Goal: Check status: Check status

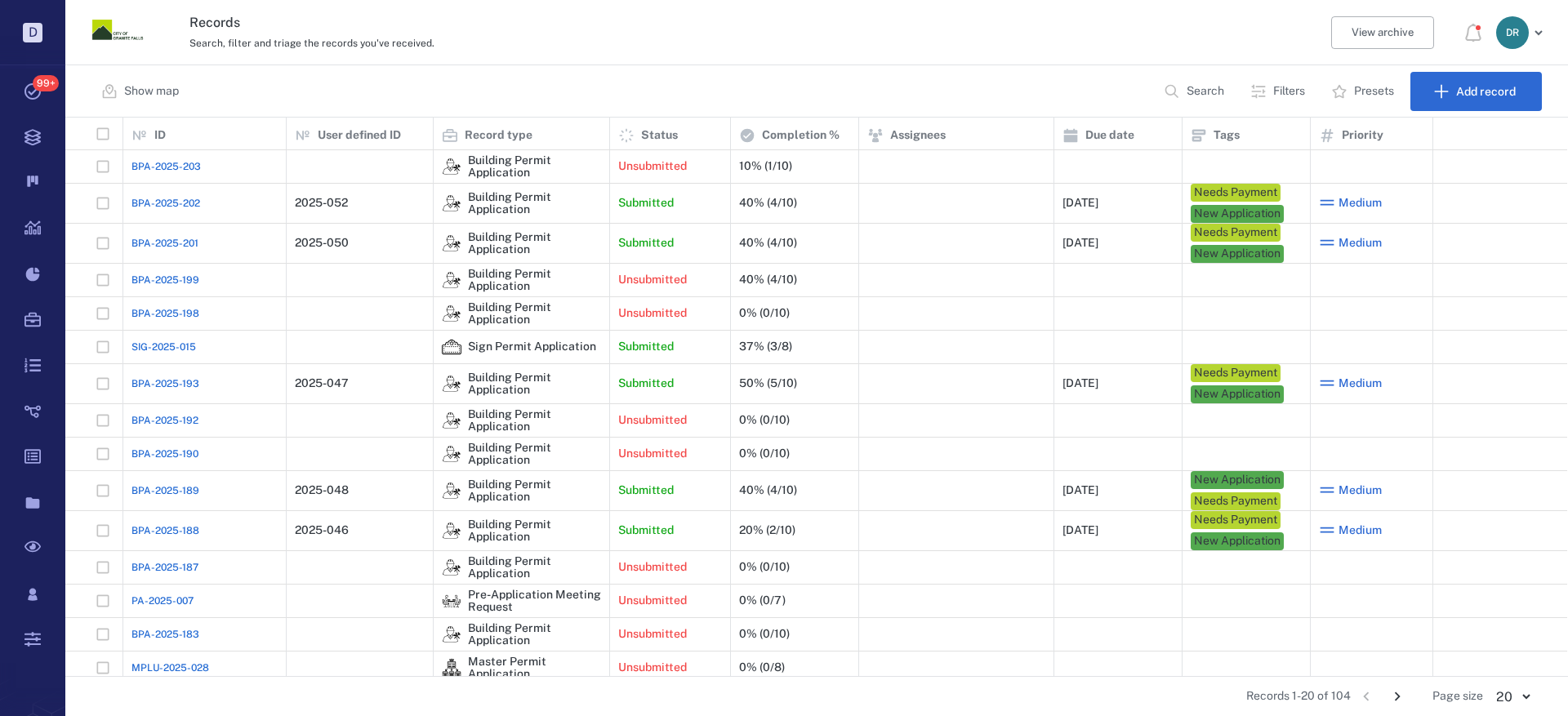
click at [166, 349] on span "SIG-2025-015" at bounding box center [163, 347] width 64 height 15
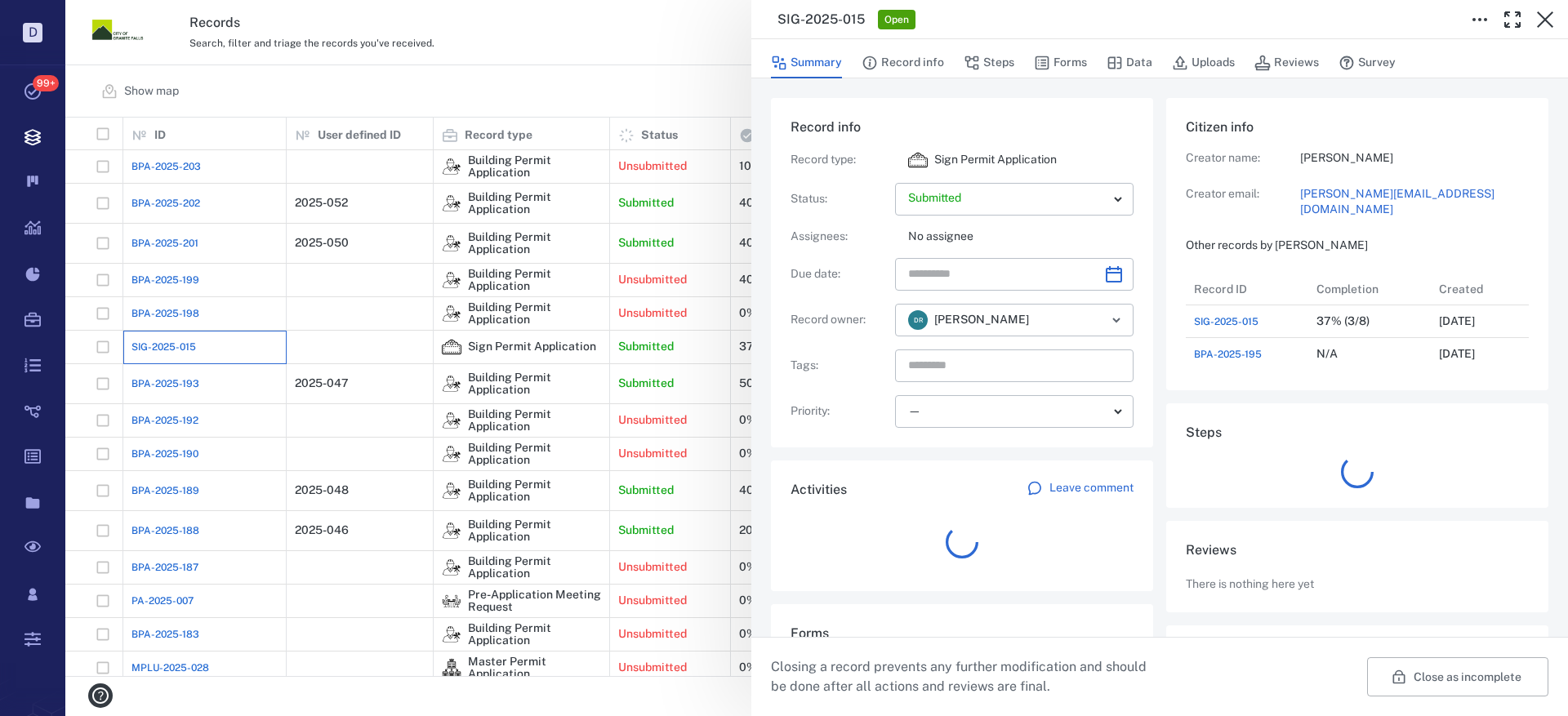
scroll to position [98, 324]
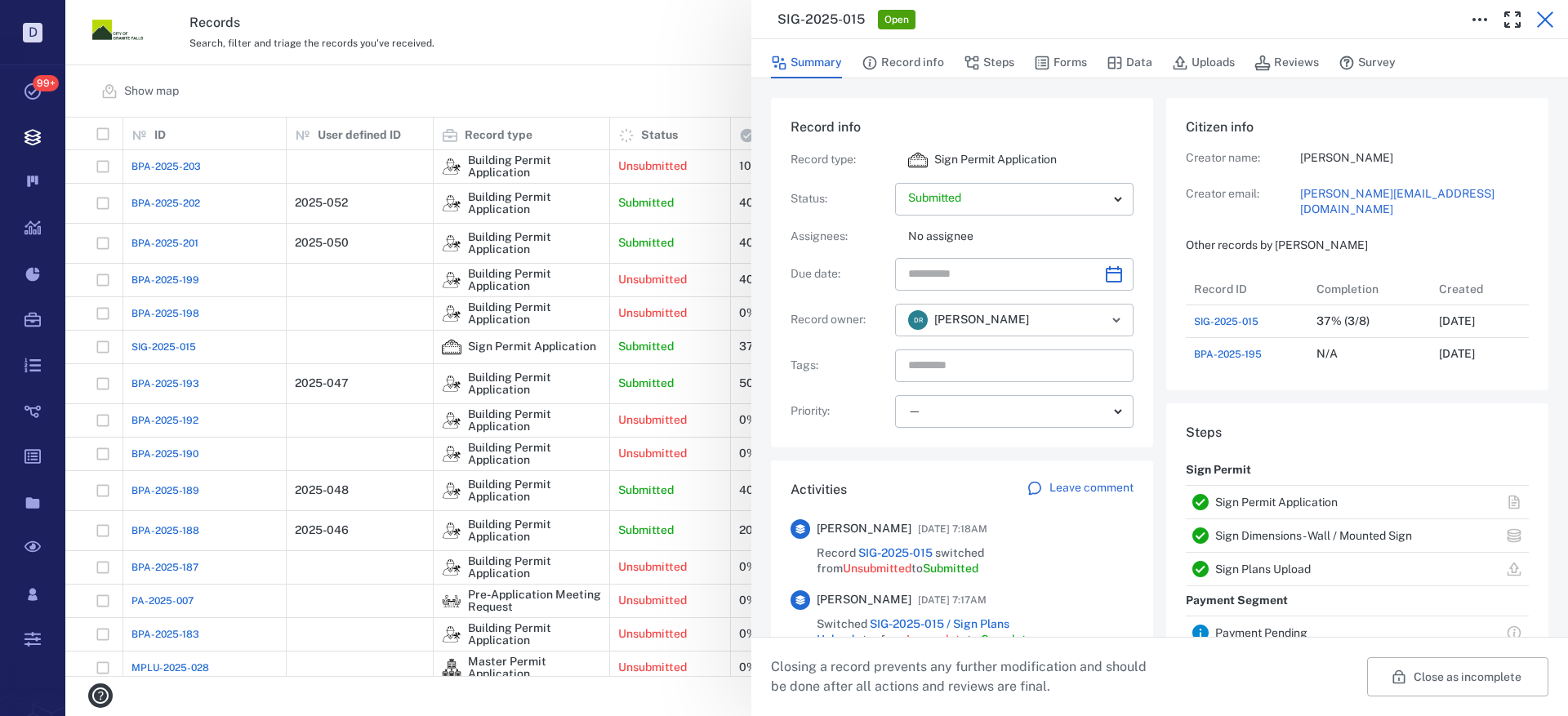
click at [1543, 18] on icon "button" at bounding box center [1545, 20] width 16 height 16
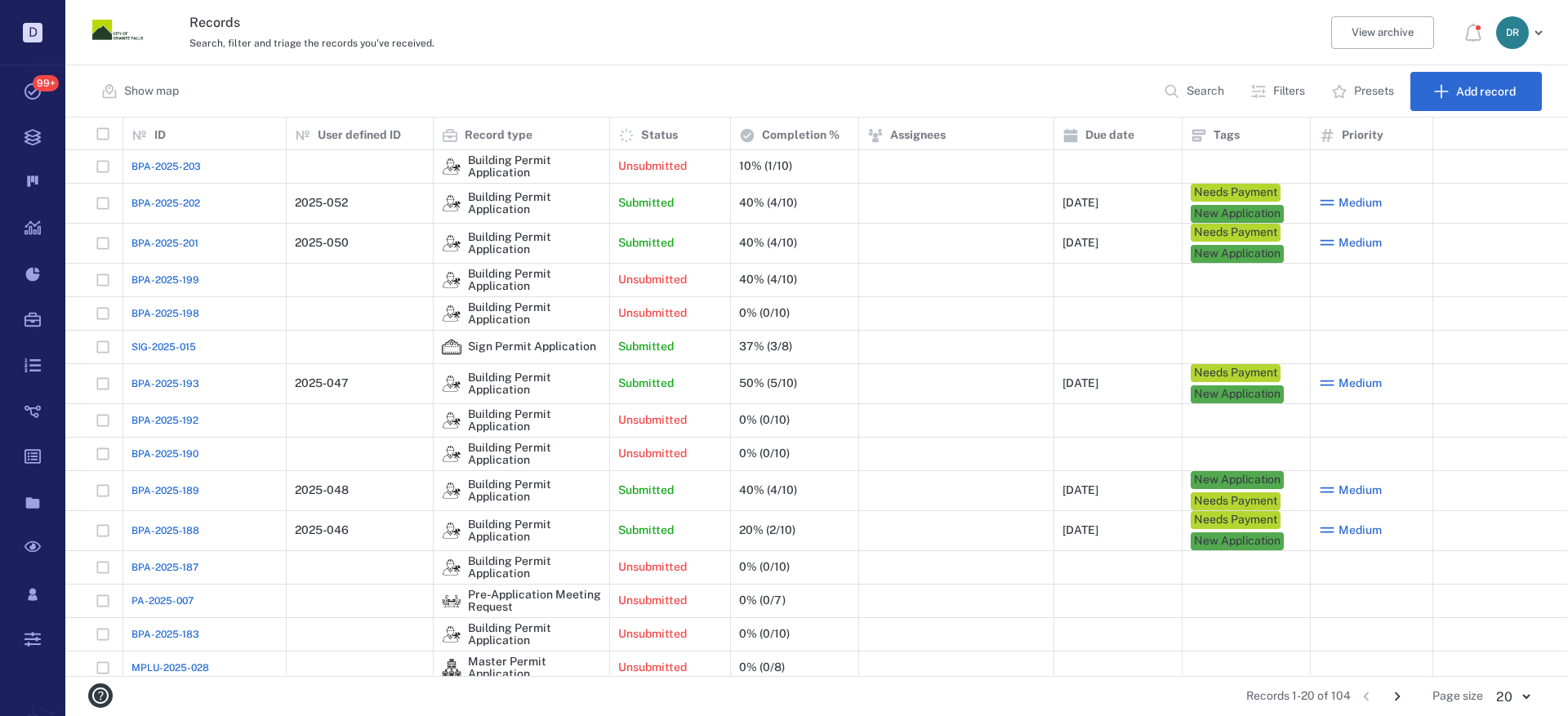
click at [176, 343] on span "SIG-2025-015" at bounding box center [163, 347] width 64 height 15
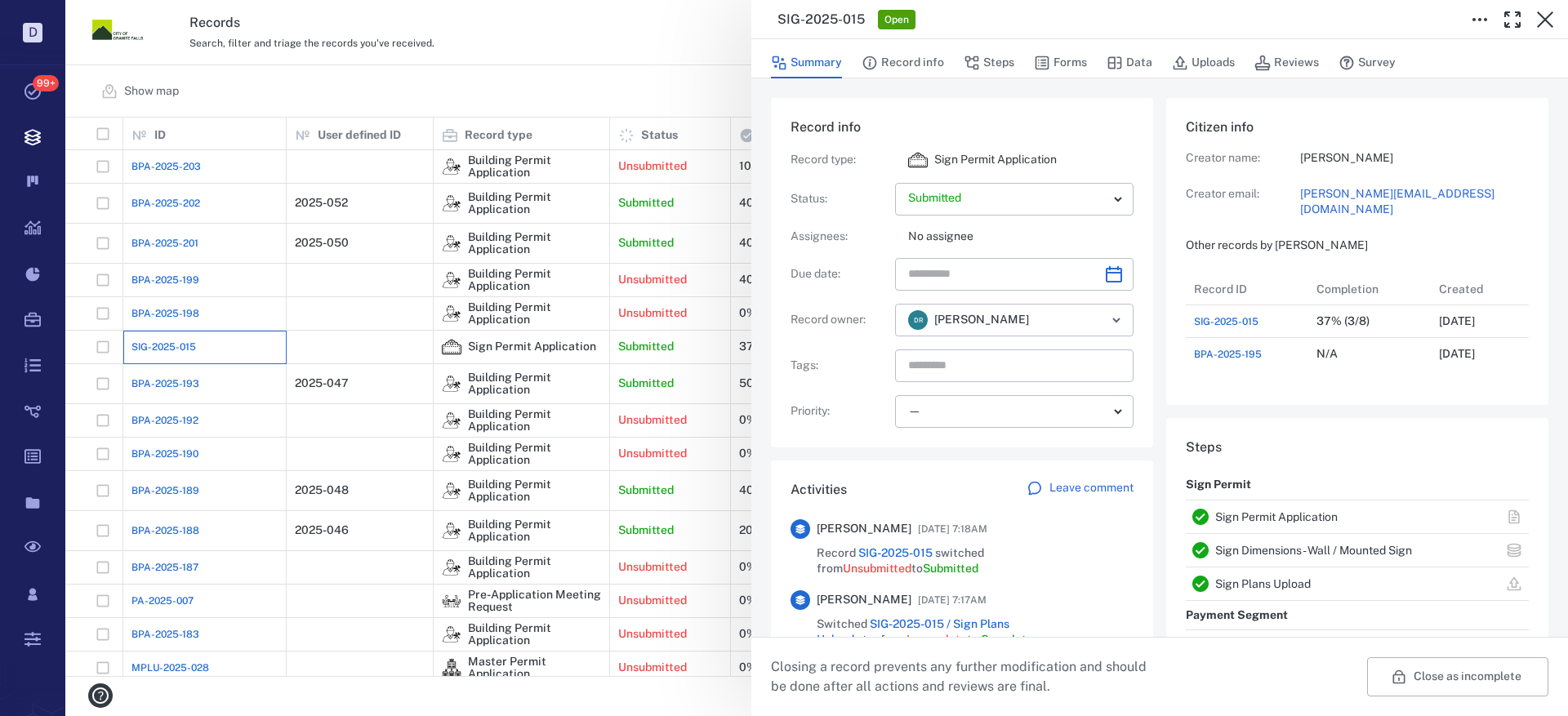
scroll to position [98, 324]
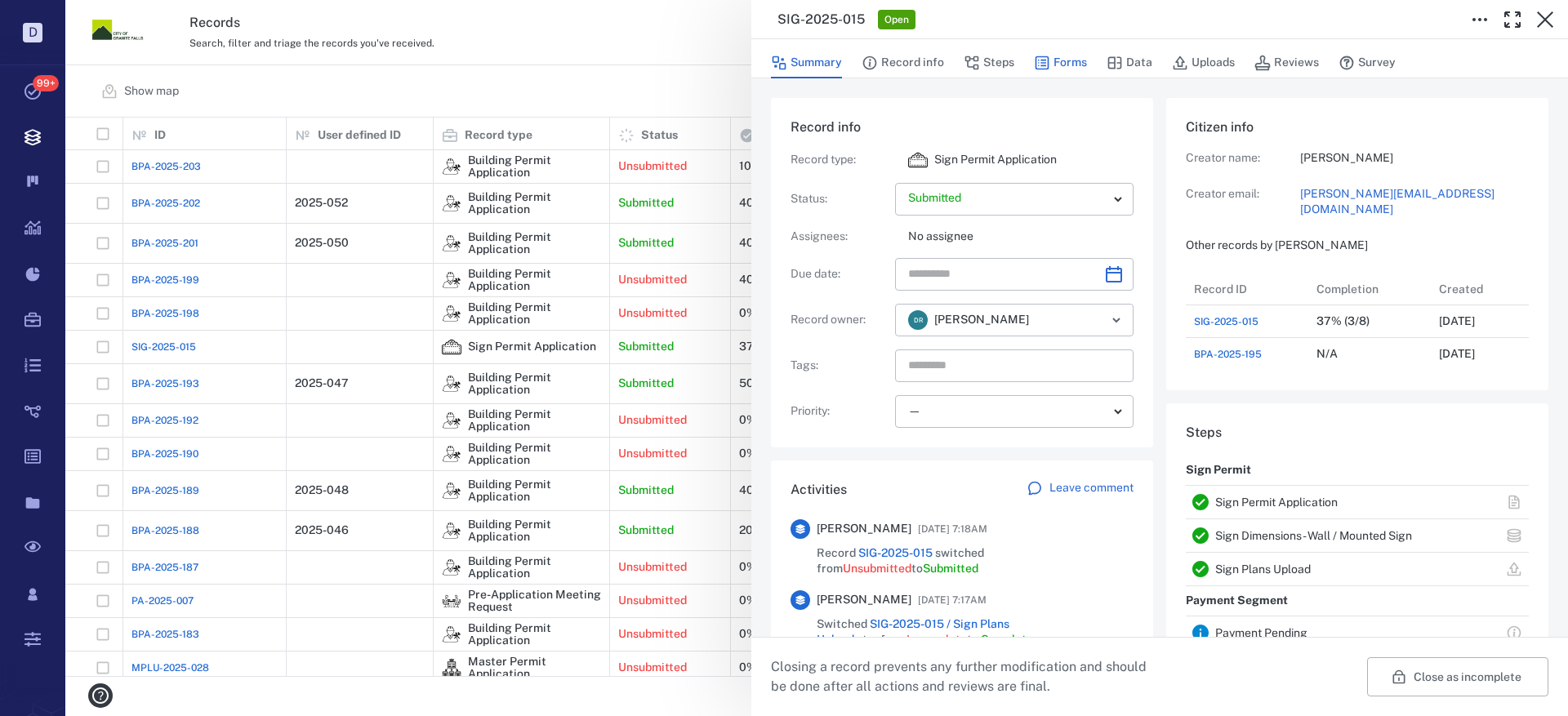
click at [1048, 57] on icon "button" at bounding box center [1042, 63] width 16 height 16
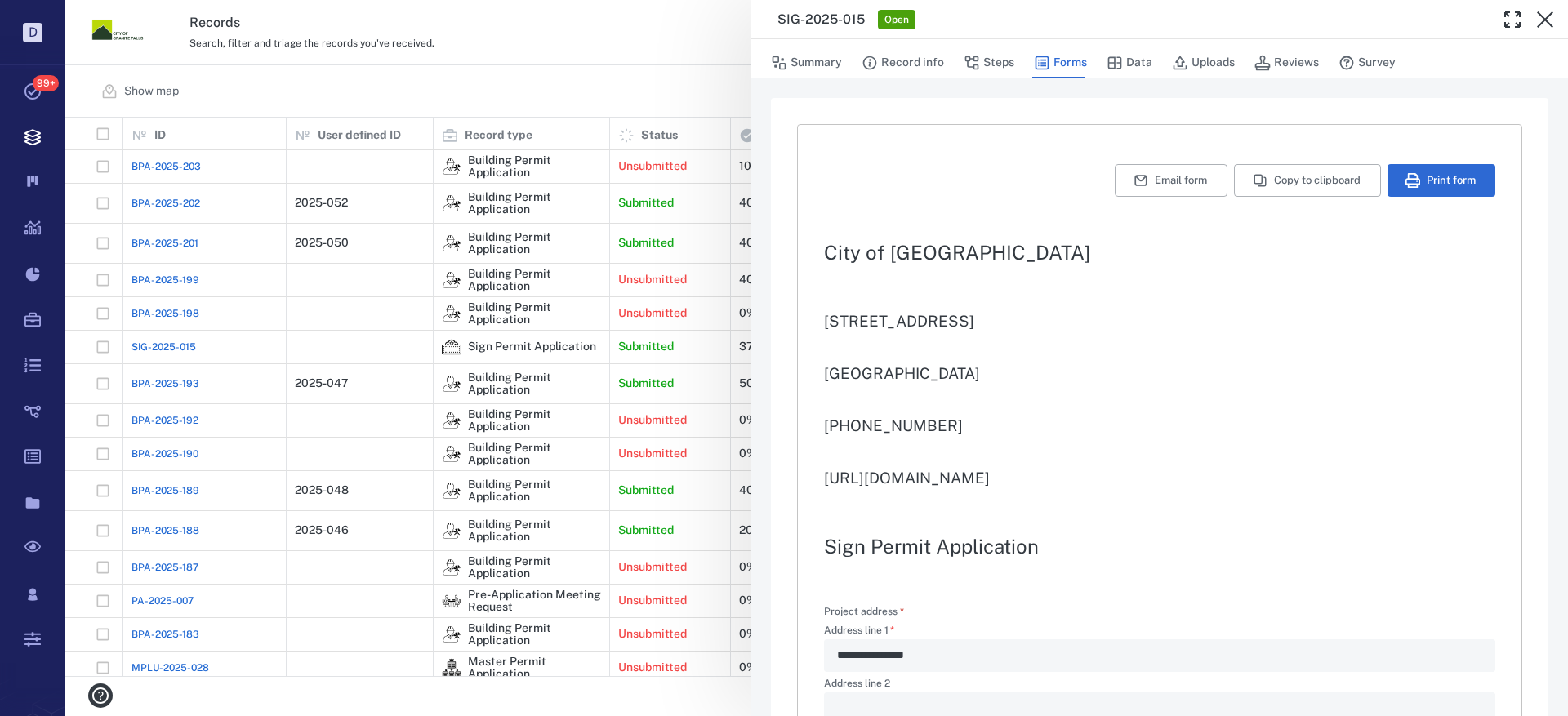
type input "**********"
click at [1546, 20] on icon "button" at bounding box center [1545, 20] width 16 height 16
